Goal: Information Seeking & Learning: Learn about a topic

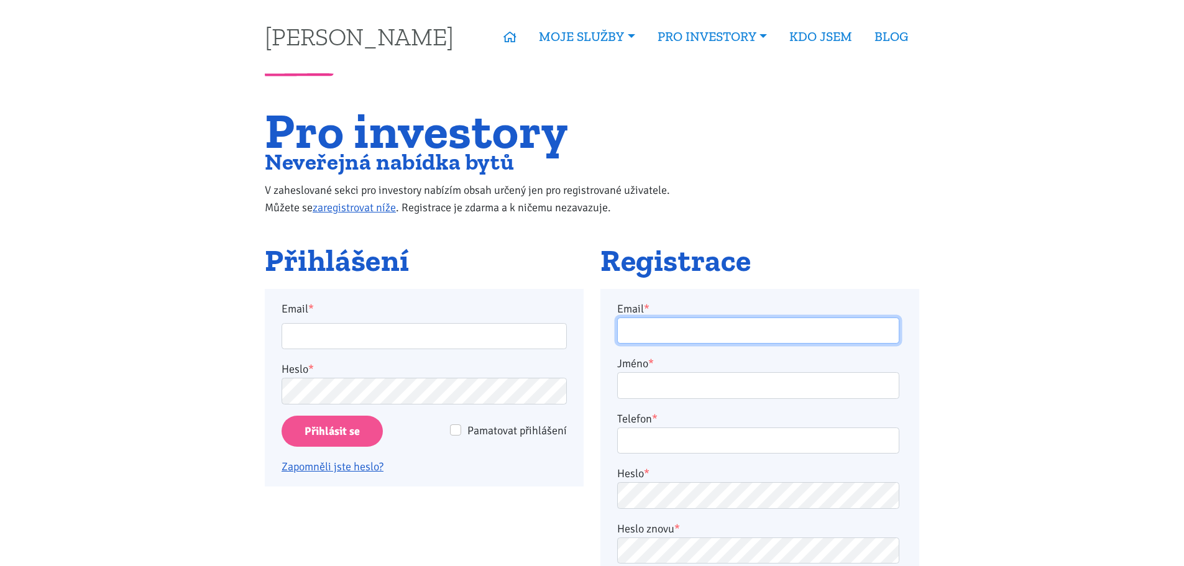
type input "peter.backo1@gmail.com"
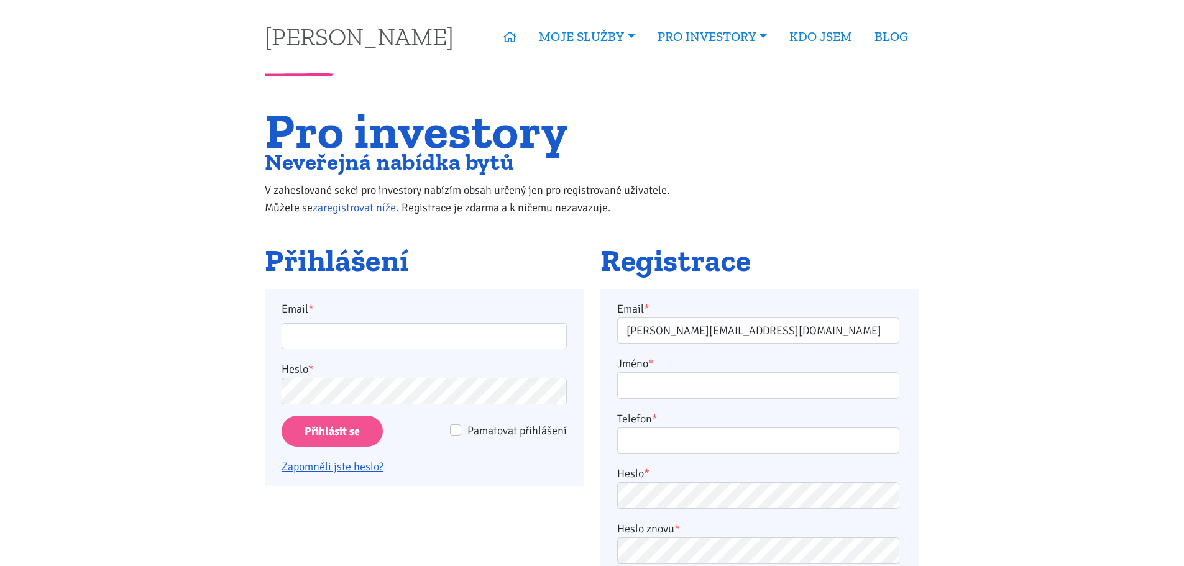
type input "peter.backo1@gmail.com"
click at [326, 434] on input "Přihlásit se" at bounding box center [332, 432] width 101 height 32
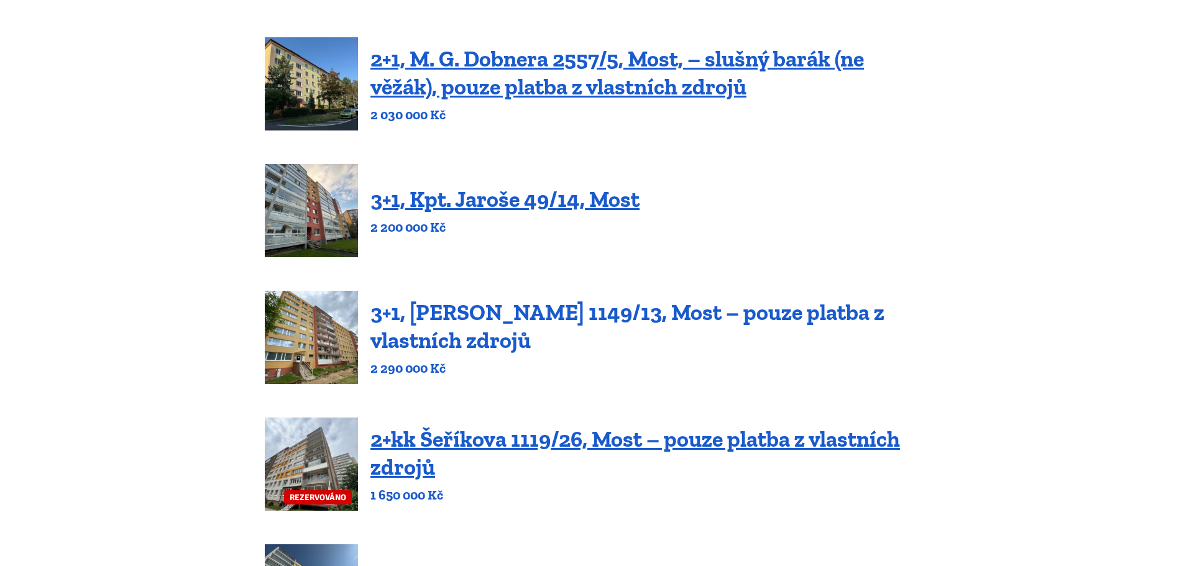
scroll to position [311, 0]
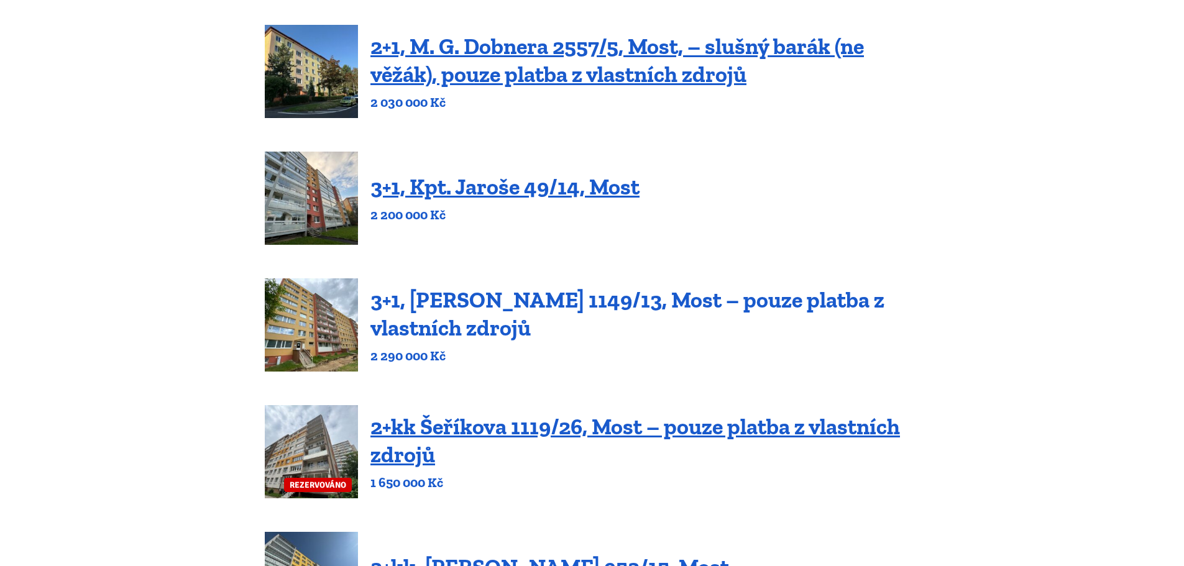
click at [447, 334] on link "3+1, [PERSON_NAME] 1149/13, Most – pouze platba z vlastních zdrojů" at bounding box center [627, 313] width 514 height 55
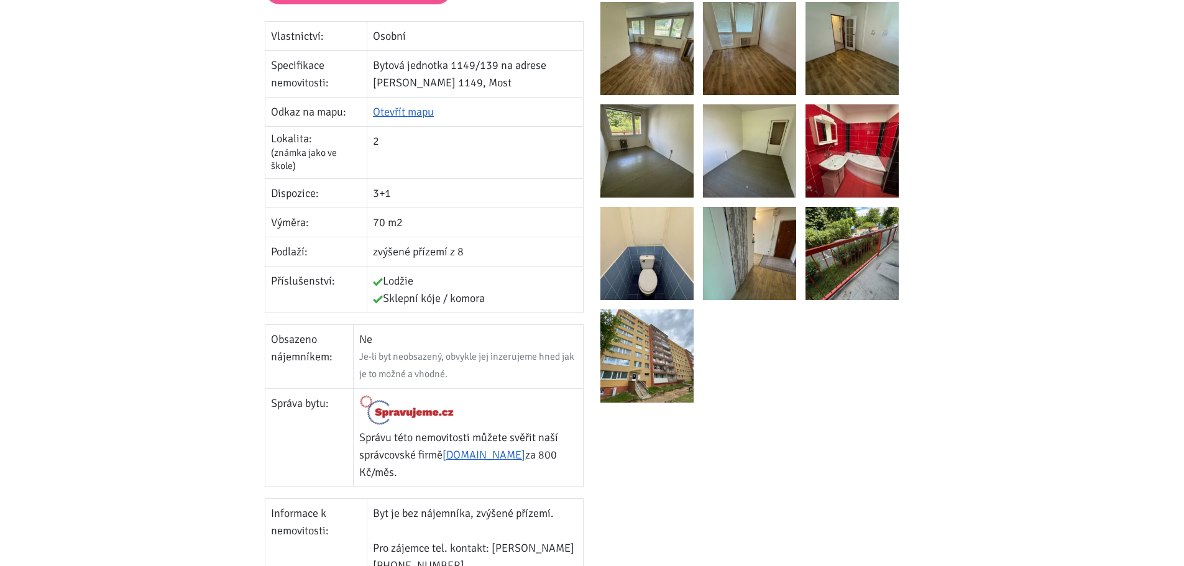
scroll to position [186, 0]
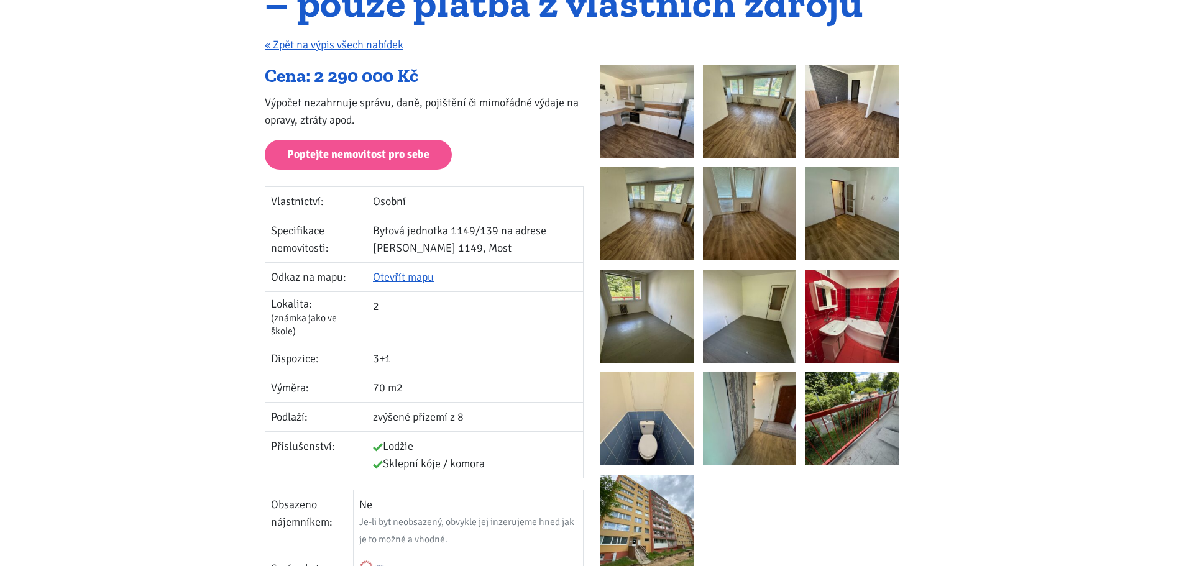
click at [836, 426] on img at bounding box center [851, 418] width 93 height 93
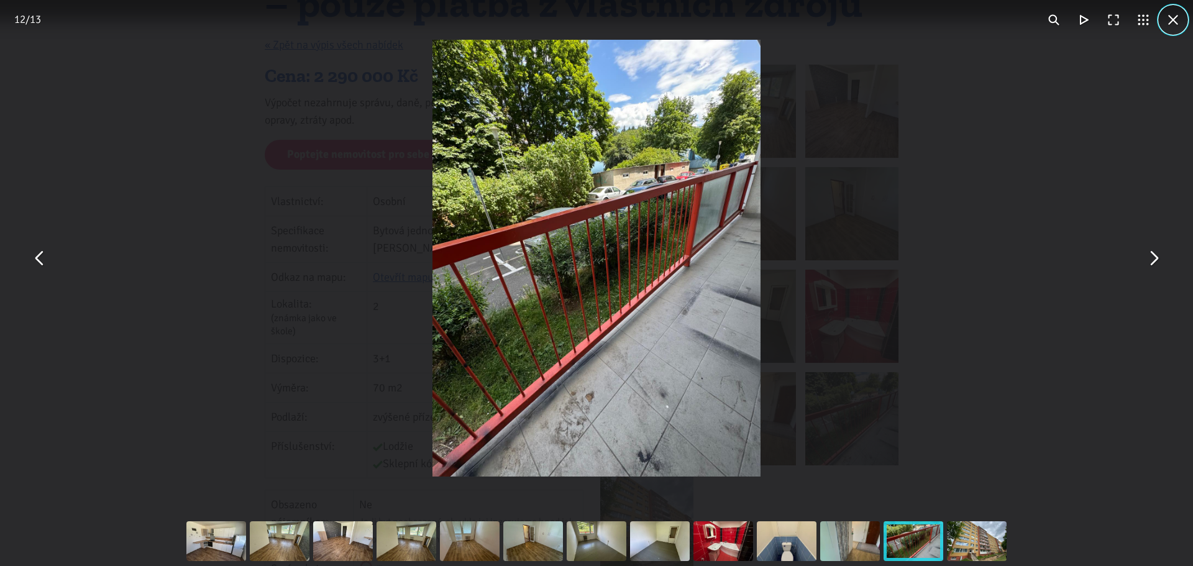
click at [1174, 19] on button "You can close this modal content with the ESC key" at bounding box center [1173, 20] width 30 height 30
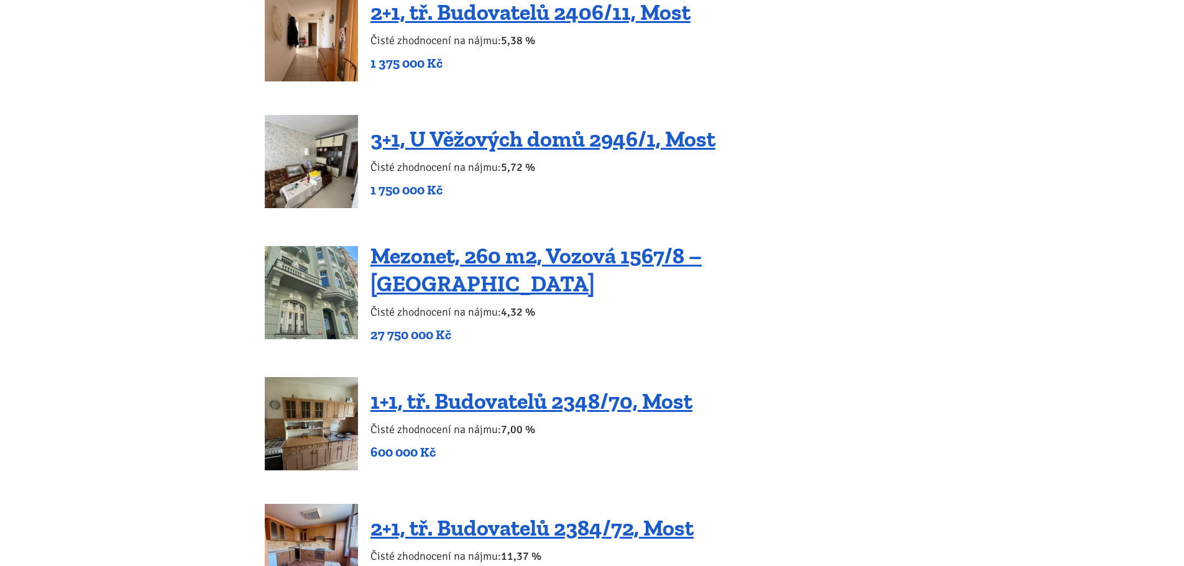
scroll to position [1989, 0]
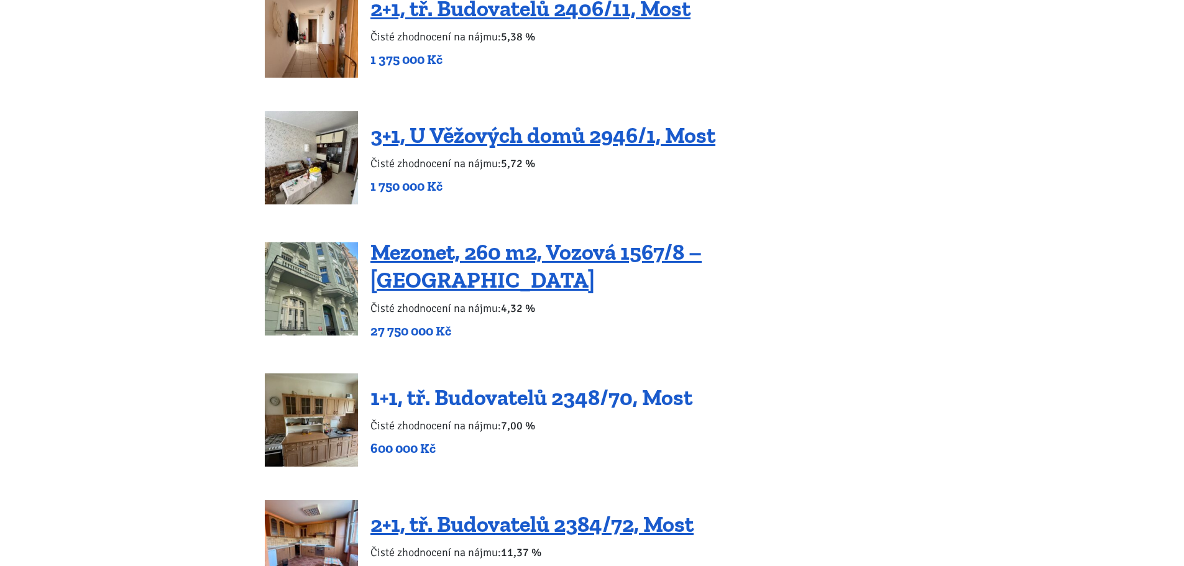
click at [582, 384] on link "1+1, tř. Budovatelů 2348/70, Most" at bounding box center [531, 397] width 322 height 27
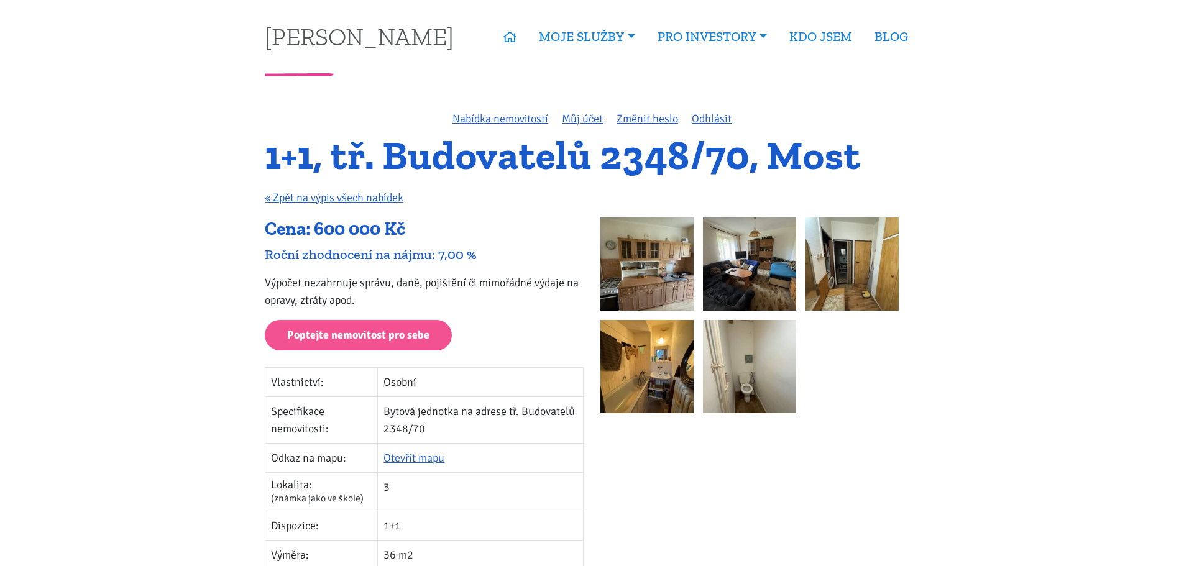
click at [680, 257] on img at bounding box center [646, 263] width 93 height 93
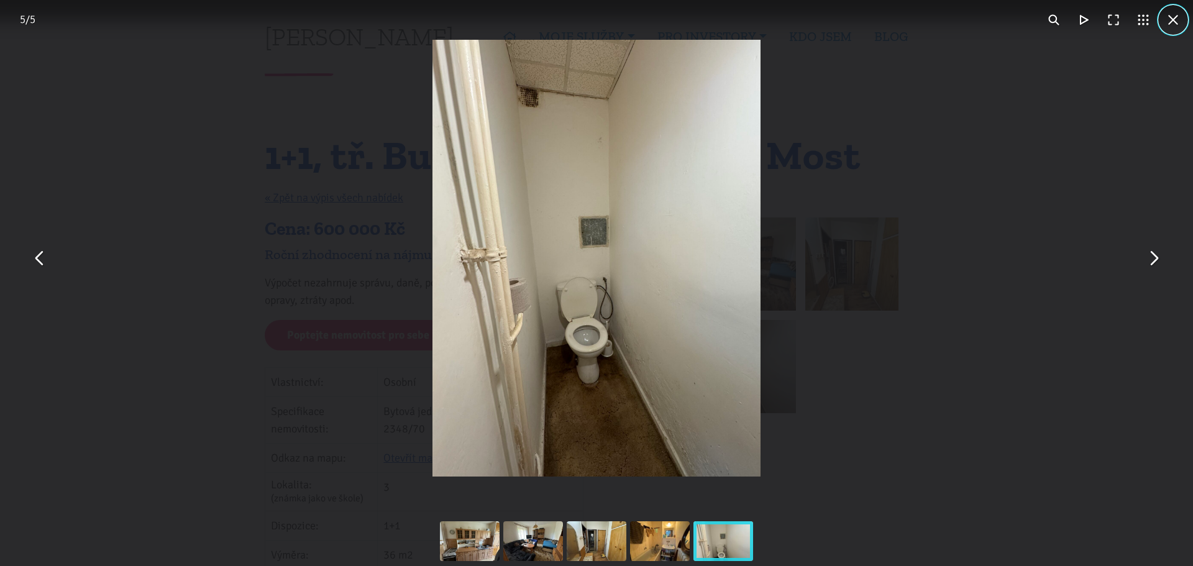
click at [1171, 23] on button "You can close this modal content with the ESC key" at bounding box center [1173, 20] width 30 height 30
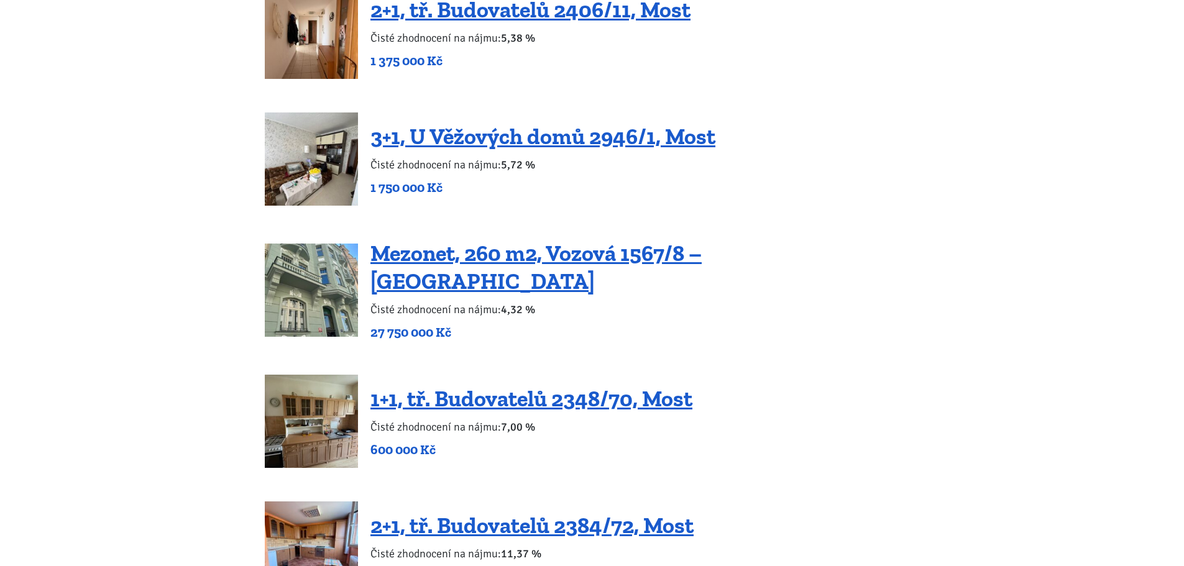
scroll to position [1989, 0]
